Goal: Information Seeking & Learning: Learn about a topic

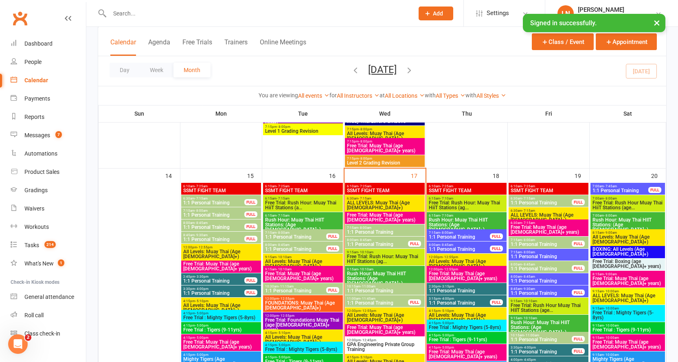
scroll to position [821, 0]
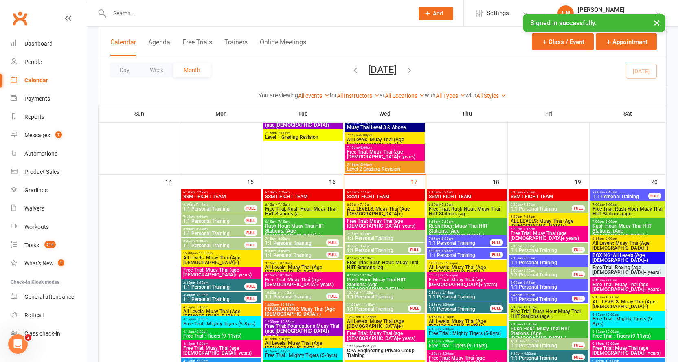
click at [393, 208] on span "ALL LEVELS: Muay Thai (Age [DEMOGRAPHIC_DATA]+)" at bounding box center [385, 212] width 77 height 10
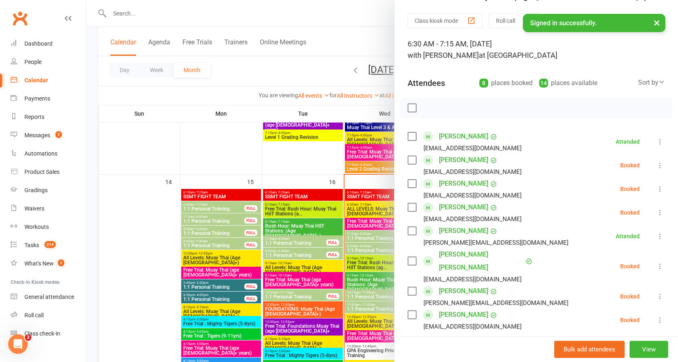
scroll to position [41, 0]
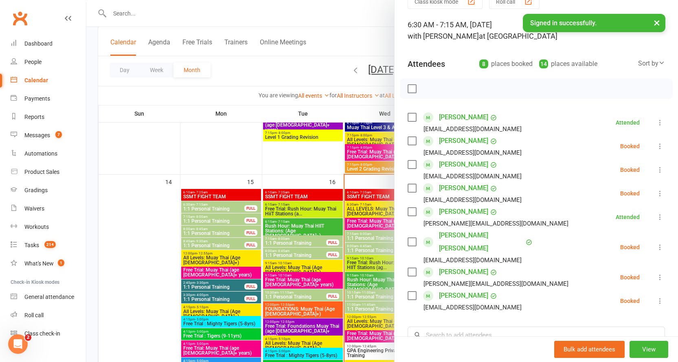
click at [655, 23] on button "×" at bounding box center [657, 23] width 15 height 18
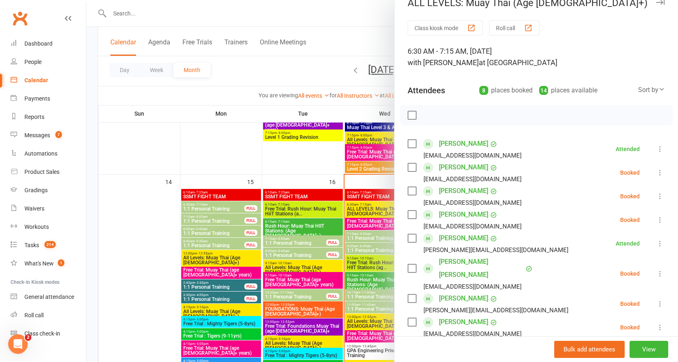
scroll to position [0, 0]
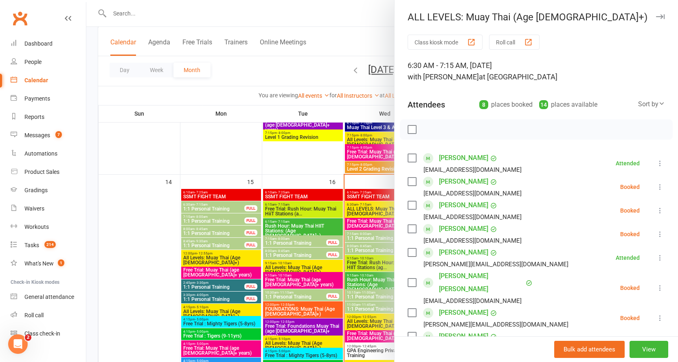
click at [656, 18] on icon "button" at bounding box center [660, 16] width 9 height 5
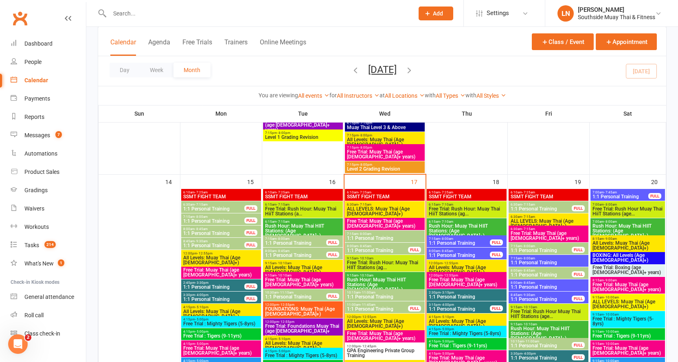
click at [373, 246] on span "8:00am - 8:45am" at bounding box center [378, 246] width 62 height 4
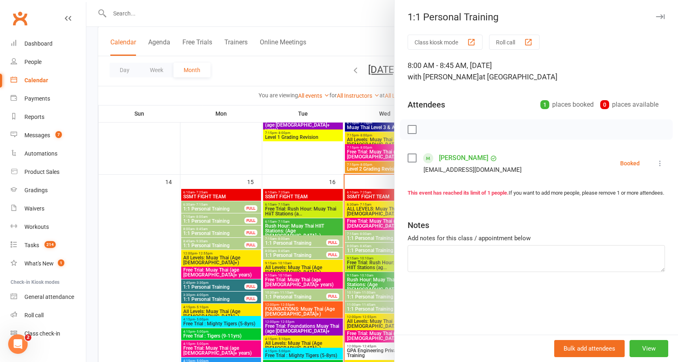
click at [656, 14] on button "button" at bounding box center [660, 17] width 10 height 10
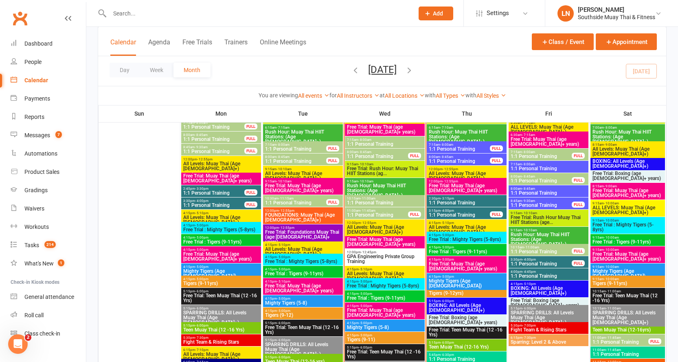
scroll to position [848, 0]
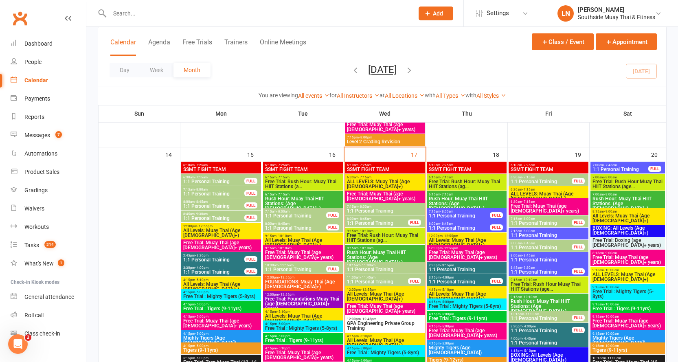
click at [395, 194] on span "Free Trial: Muay Thai (age [DEMOGRAPHIC_DATA]+ years)" at bounding box center [385, 196] width 77 height 10
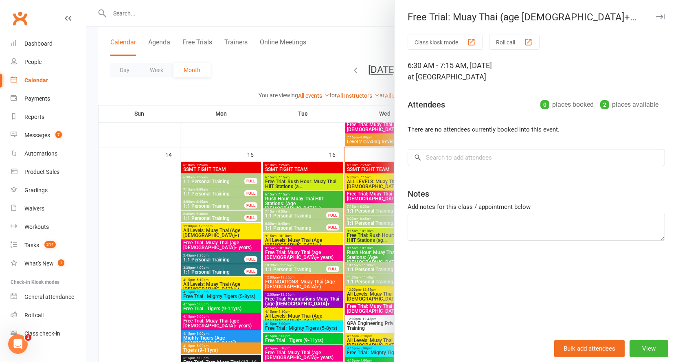
click at [656, 16] on icon "button" at bounding box center [660, 16] width 9 height 5
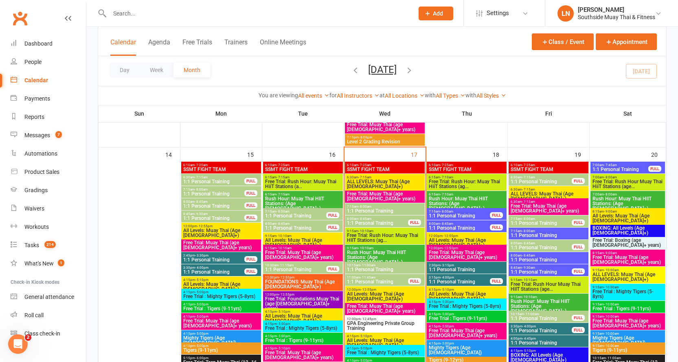
click at [376, 180] on span "ALL LEVELS: Muay Thai (Age [DEMOGRAPHIC_DATA]+)" at bounding box center [385, 184] width 77 height 10
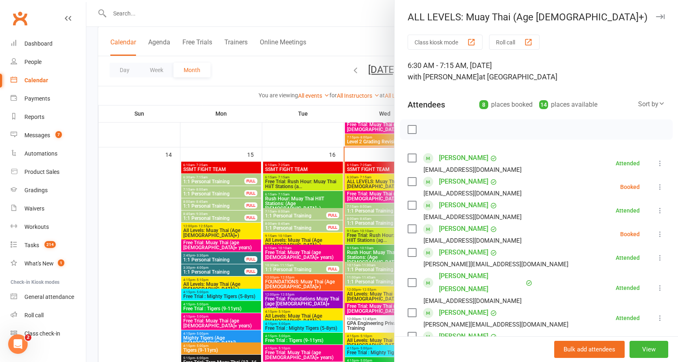
click at [655, 14] on button "button" at bounding box center [660, 17] width 10 height 10
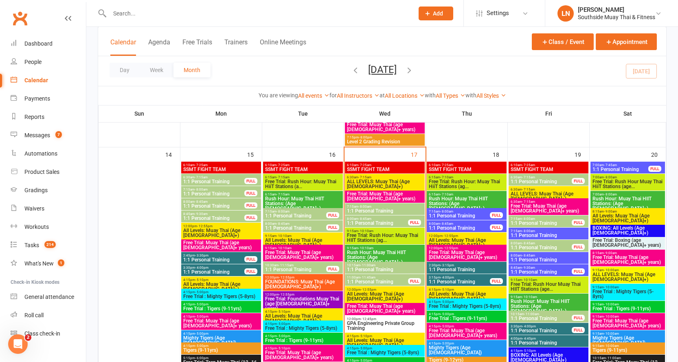
click at [383, 179] on span "ALL LEVELS: Muay Thai (Age [DEMOGRAPHIC_DATA]+)" at bounding box center [385, 184] width 77 height 10
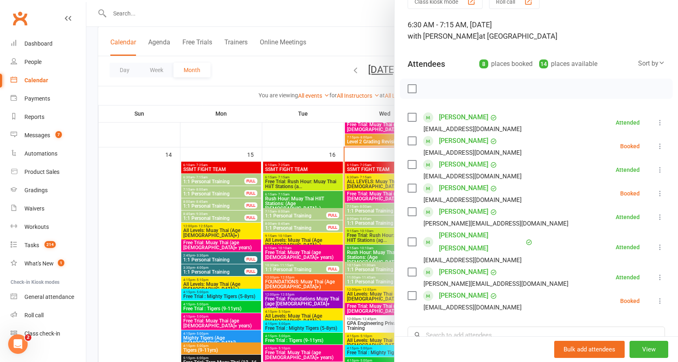
scroll to position [0, 0]
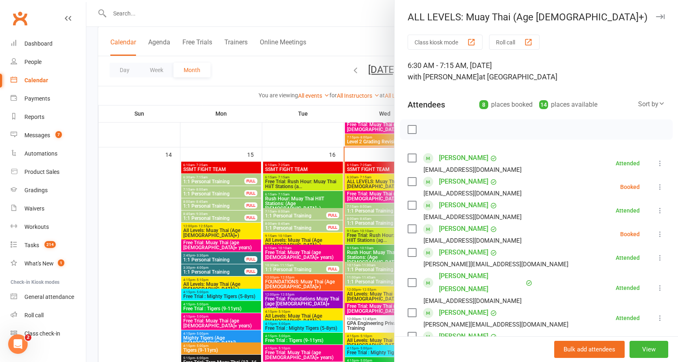
click at [656, 15] on icon "button" at bounding box center [660, 16] width 9 height 5
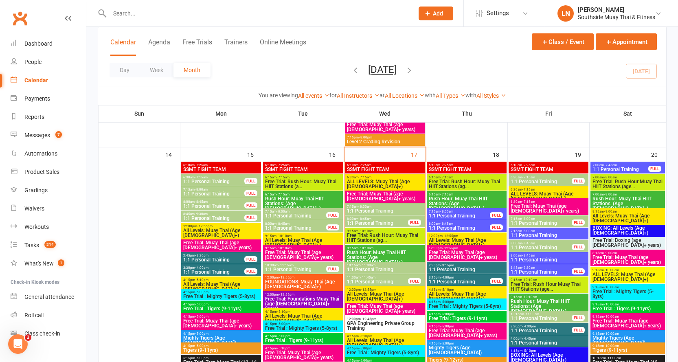
click at [361, 179] on span "ALL LEVELS: Muay Thai (Age [DEMOGRAPHIC_DATA]+)" at bounding box center [385, 184] width 77 height 10
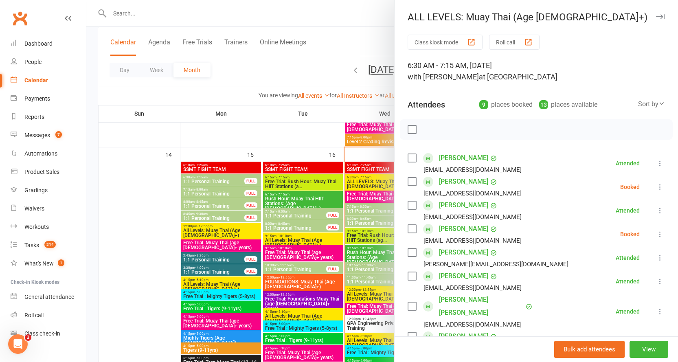
click at [656, 18] on icon "button" at bounding box center [660, 16] width 9 height 5
